Goal: Browse casually

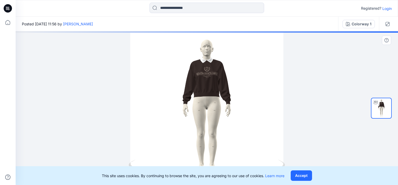
click at [215, 93] on div at bounding box center [207, 107] width 383 height 153
click at [213, 91] on div at bounding box center [207, 107] width 383 height 153
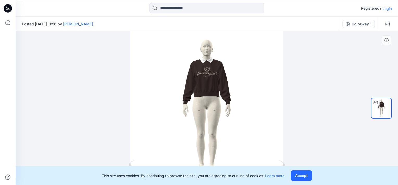
click at [212, 80] on div at bounding box center [207, 107] width 383 height 153
click at [306, 177] on button "Accept" at bounding box center [301, 175] width 21 height 10
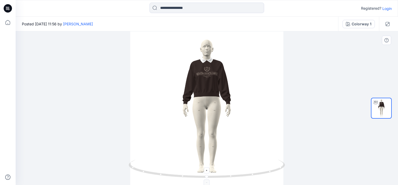
click at [261, 170] on icon at bounding box center [208, 169] width 158 height 20
drag, startPoint x: 278, startPoint y: 169, endPoint x: 305, endPoint y: 156, distance: 28.8
click at [295, 161] on div at bounding box center [207, 107] width 383 height 153
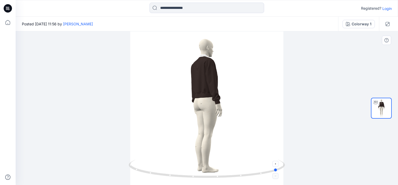
drag, startPoint x: 228, startPoint y: 181, endPoint x: 283, endPoint y: 172, distance: 55.2
click at [283, 172] on div at bounding box center [207, 107] width 383 height 153
click at [194, 125] on div at bounding box center [207, 107] width 383 height 153
drag, startPoint x: 205, startPoint y: 105, endPoint x: 209, endPoint y: 90, distance: 15.8
click at [206, 102] on div at bounding box center [207, 107] width 383 height 153
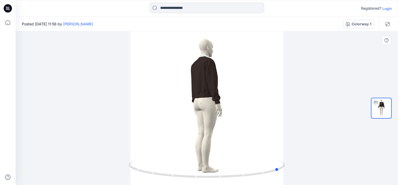
click at [208, 86] on div at bounding box center [207, 107] width 383 height 153
click at [254, 101] on div at bounding box center [207, 107] width 383 height 153
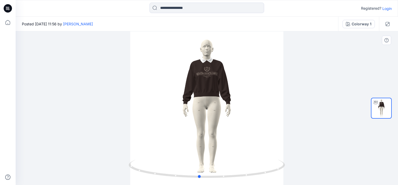
drag, startPoint x: 280, startPoint y: 171, endPoint x: 200, endPoint y: 158, distance: 81.4
click at [200, 158] on div at bounding box center [207, 107] width 383 height 153
click at [237, 133] on div at bounding box center [207, 107] width 383 height 153
